Goal: Navigation & Orientation: Find specific page/section

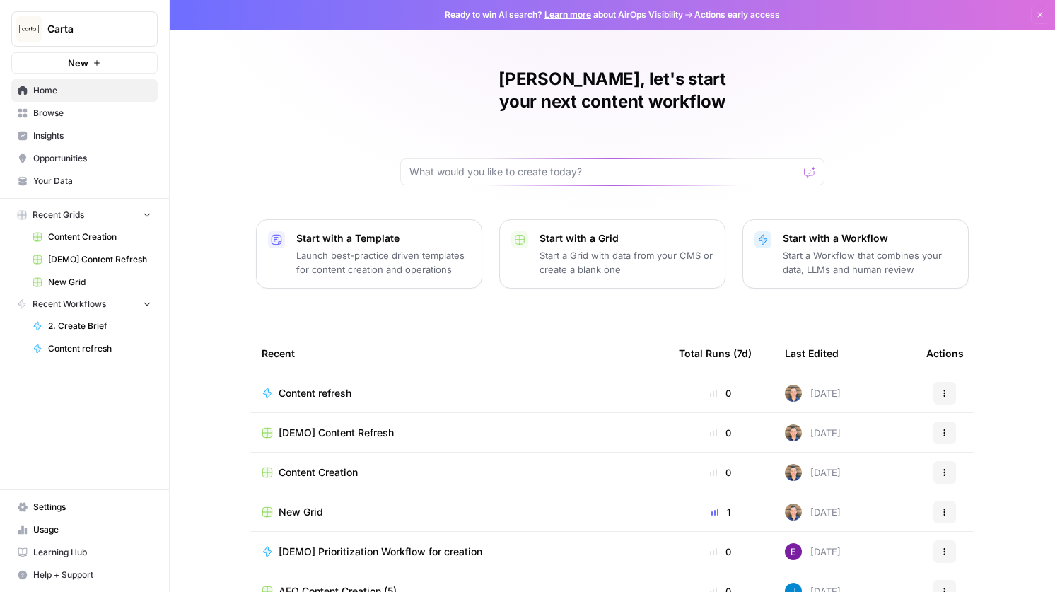
click at [76, 140] on span "Insights" at bounding box center [92, 135] width 118 height 13
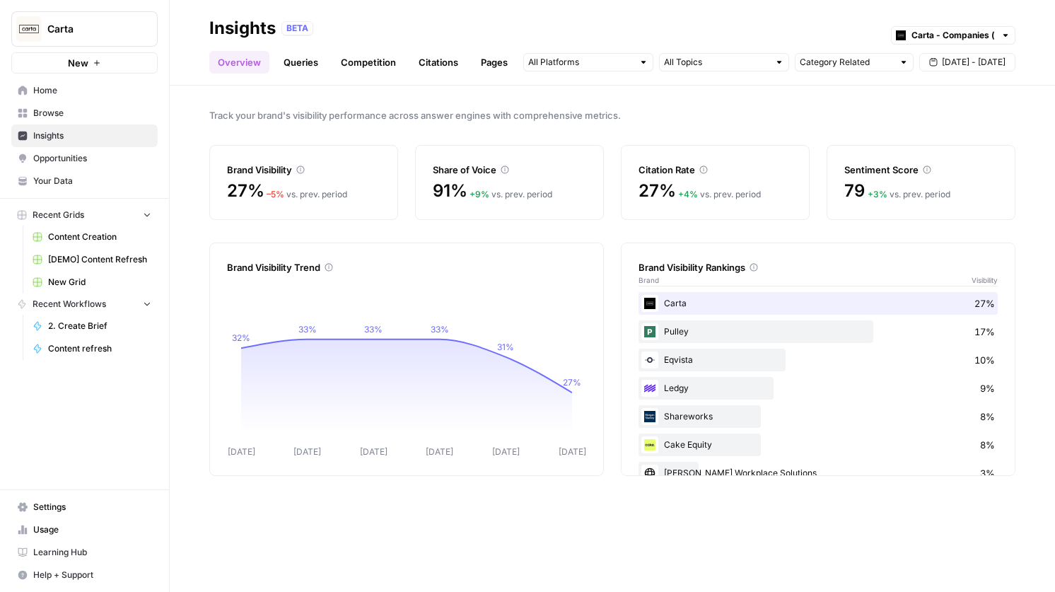
click at [302, 62] on link "Queries" at bounding box center [301, 62] width 52 height 23
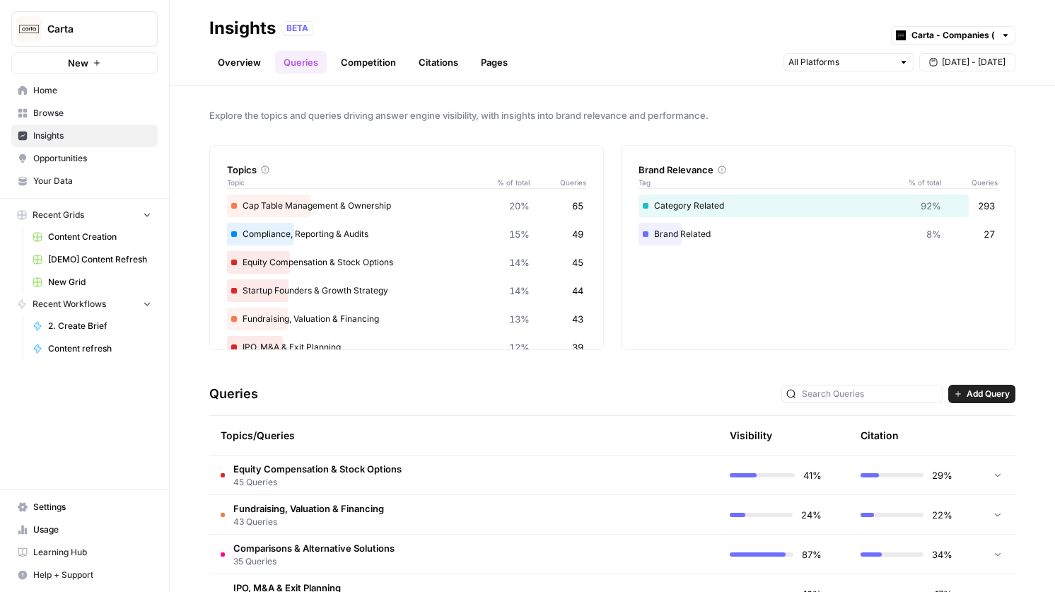
click at [224, 57] on link "Overview" at bounding box center [239, 62] width 60 height 23
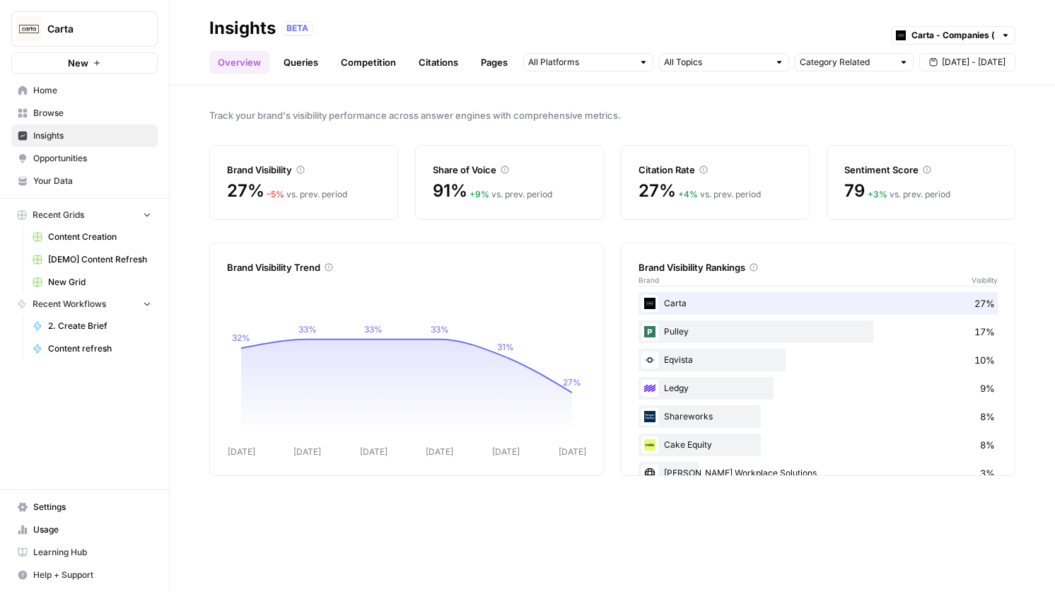
click at [292, 61] on link "Queries" at bounding box center [301, 62] width 52 height 23
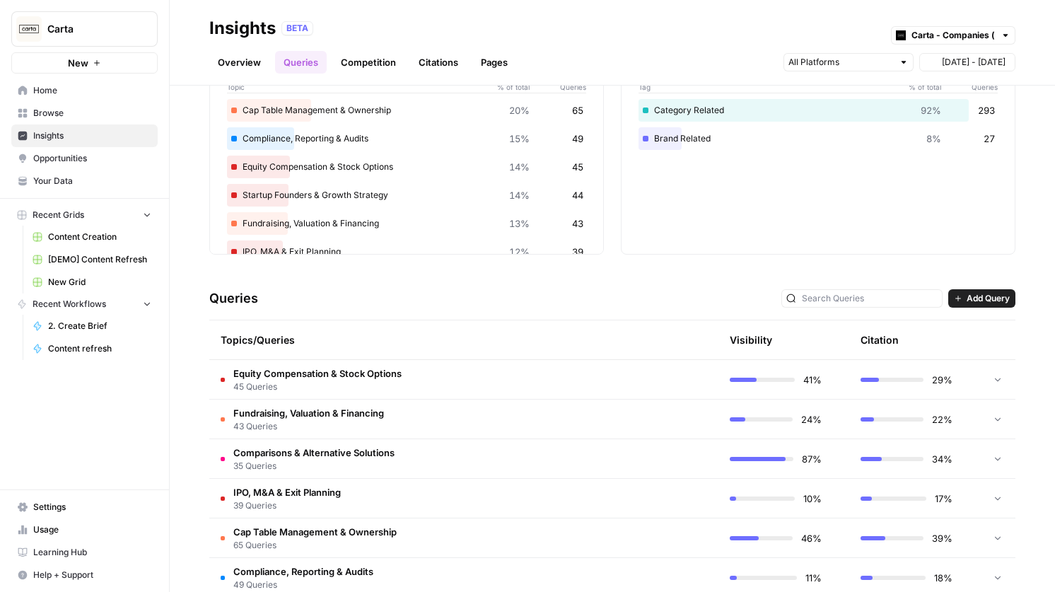
scroll to position [163, 0]
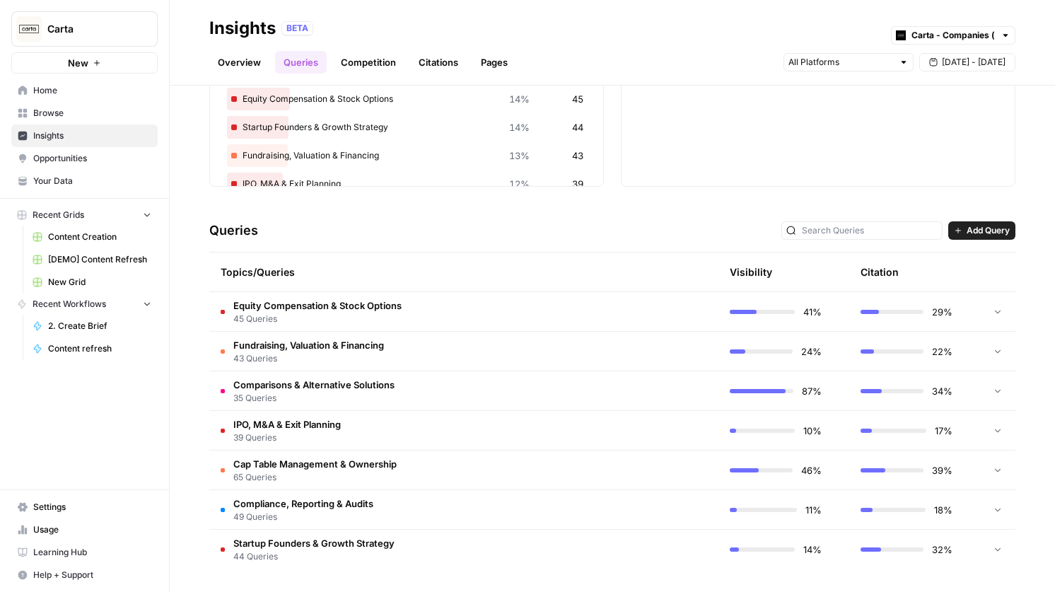
click at [236, 65] on link "Overview" at bounding box center [239, 62] width 60 height 23
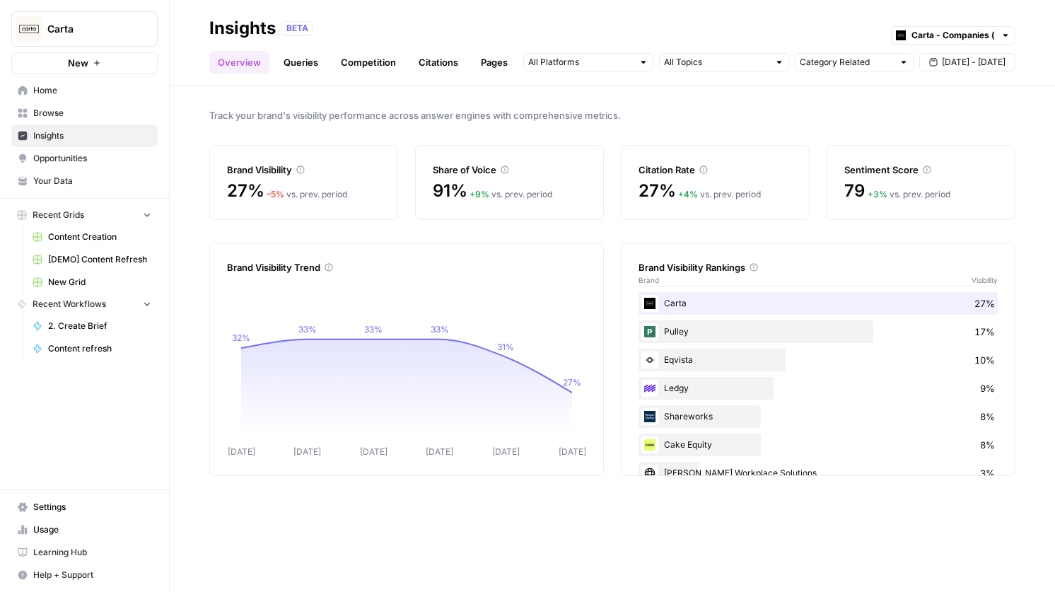
click at [310, 72] on link "Queries" at bounding box center [301, 62] width 52 height 23
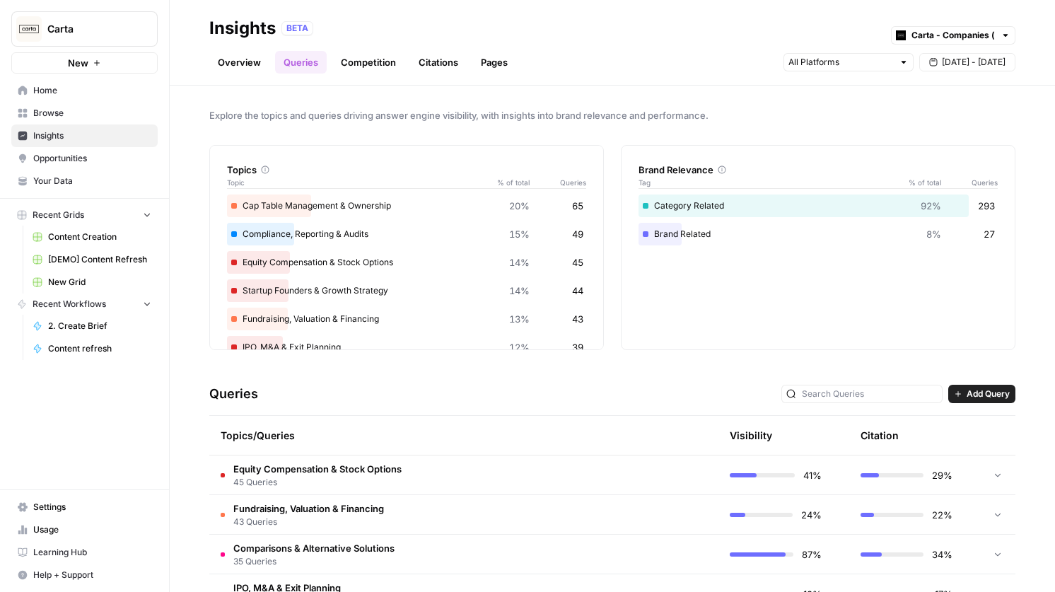
scroll to position [163, 0]
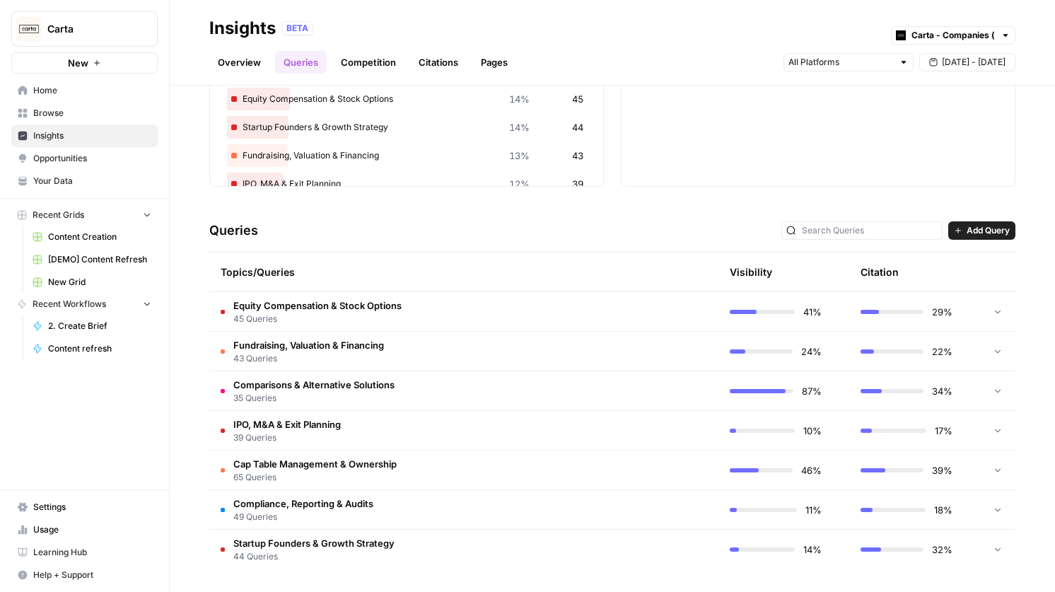
click at [598, 328] on td at bounding box center [651, 311] width 134 height 39
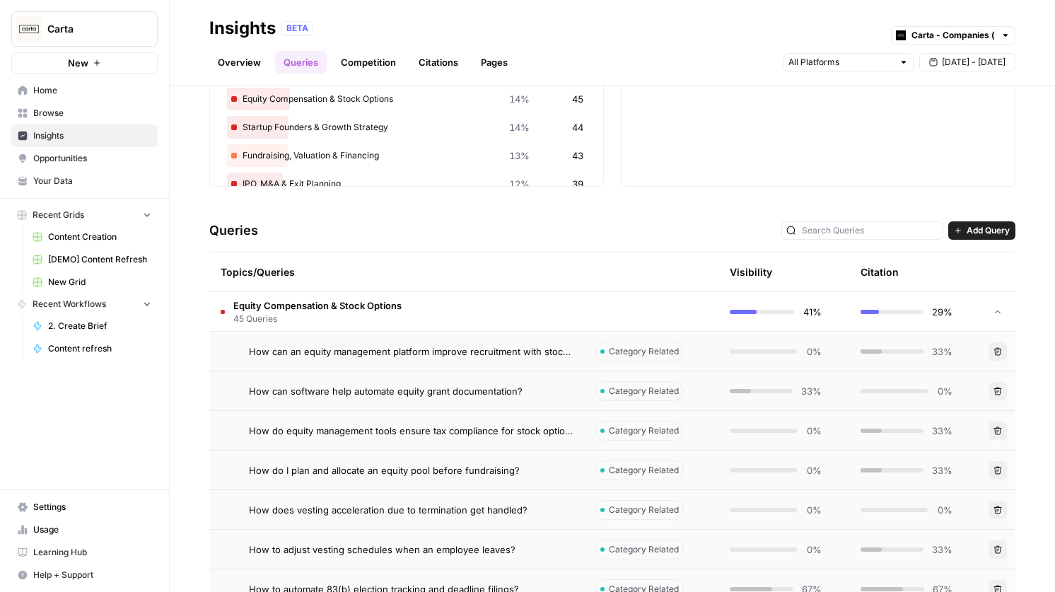
click at [602, 323] on td at bounding box center [651, 311] width 134 height 39
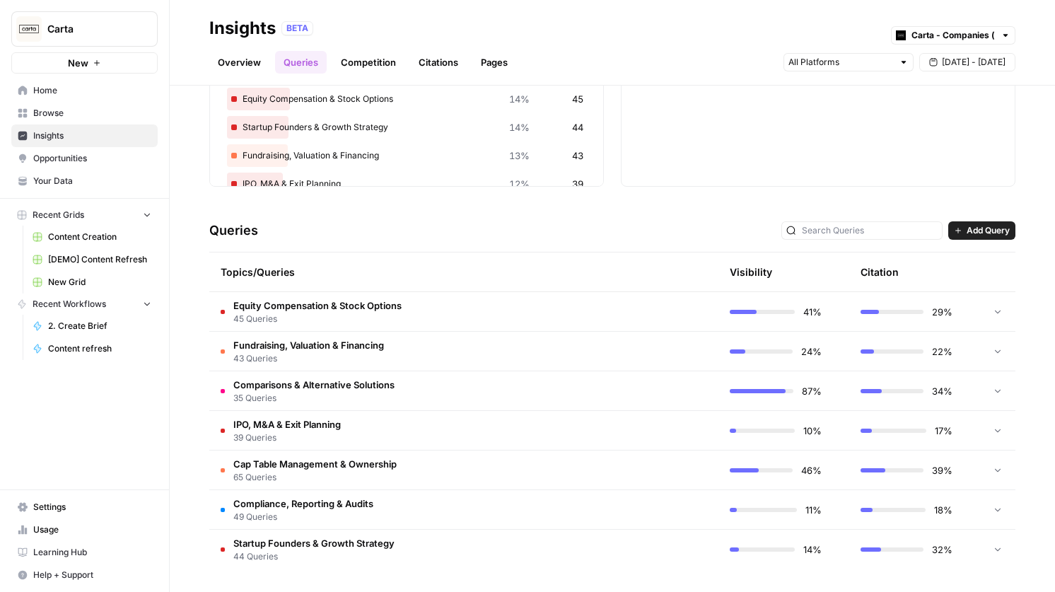
click at [563, 439] on td "IPO, M&A & Exit Planning 39 Queries" at bounding box center [396, 430] width 375 height 39
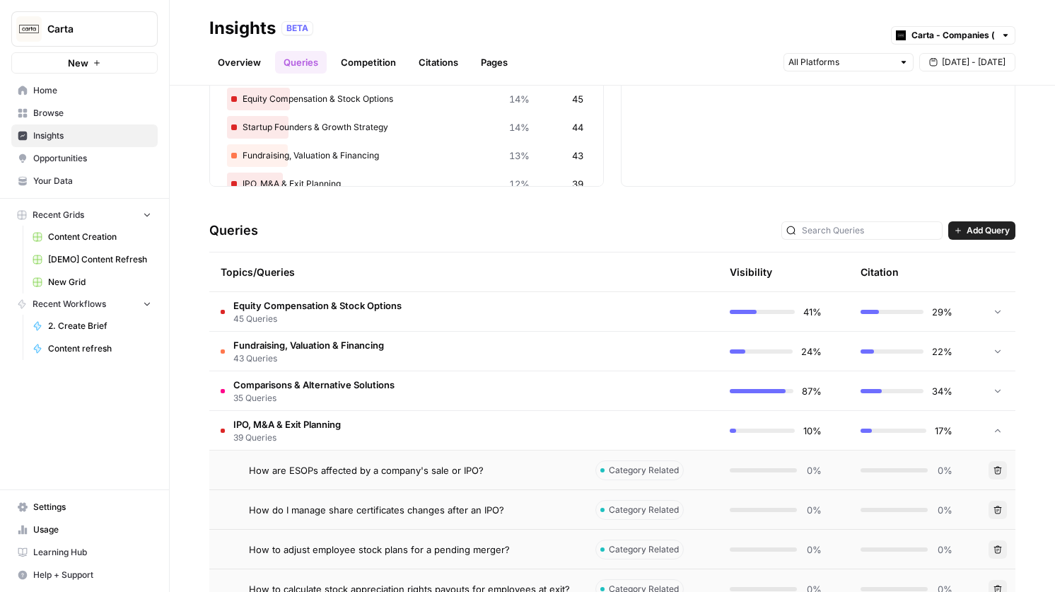
click at [563, 439] on td "IPO, M&A & Exit Planning 39 Queries" at bounding box center [396, 430] width 375 height 39
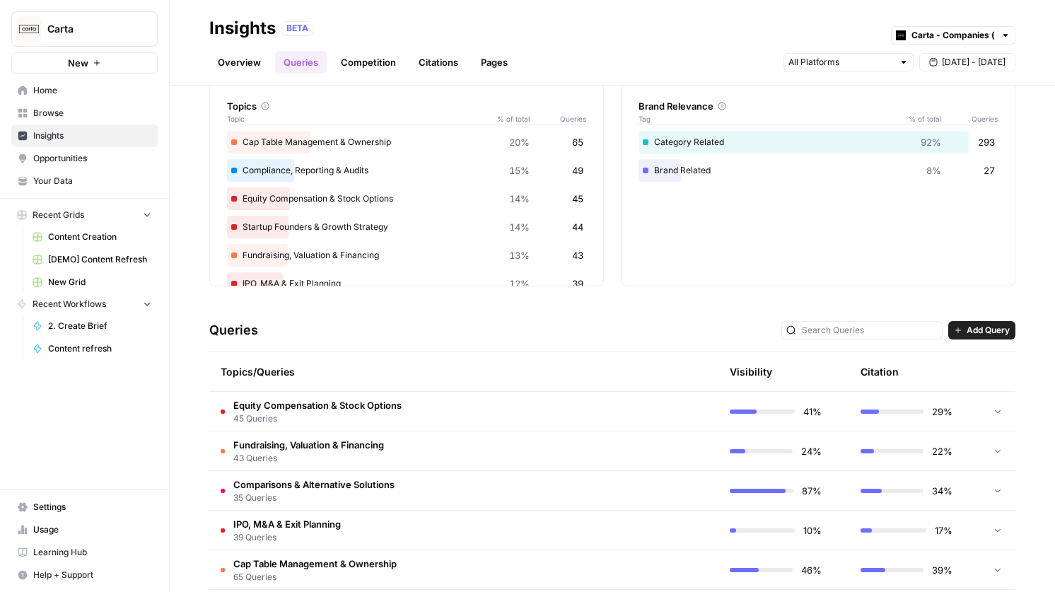
scroll to position [0, 0]
